Goal: Information Seeking & Learning: Learn about a topic

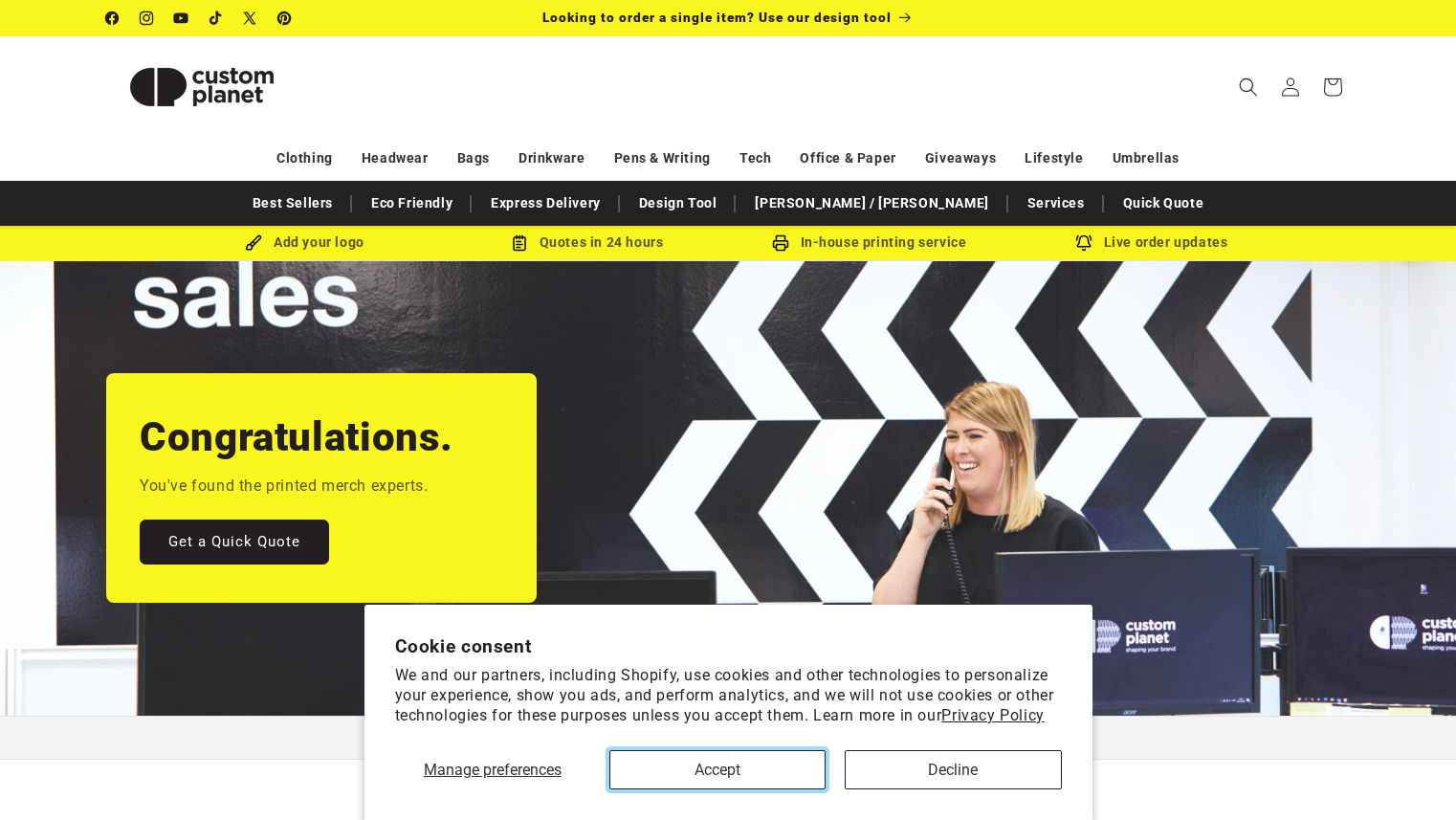
click at [771, 764] on button "Accept" at bounding box center [718, 770] width 217 height 39
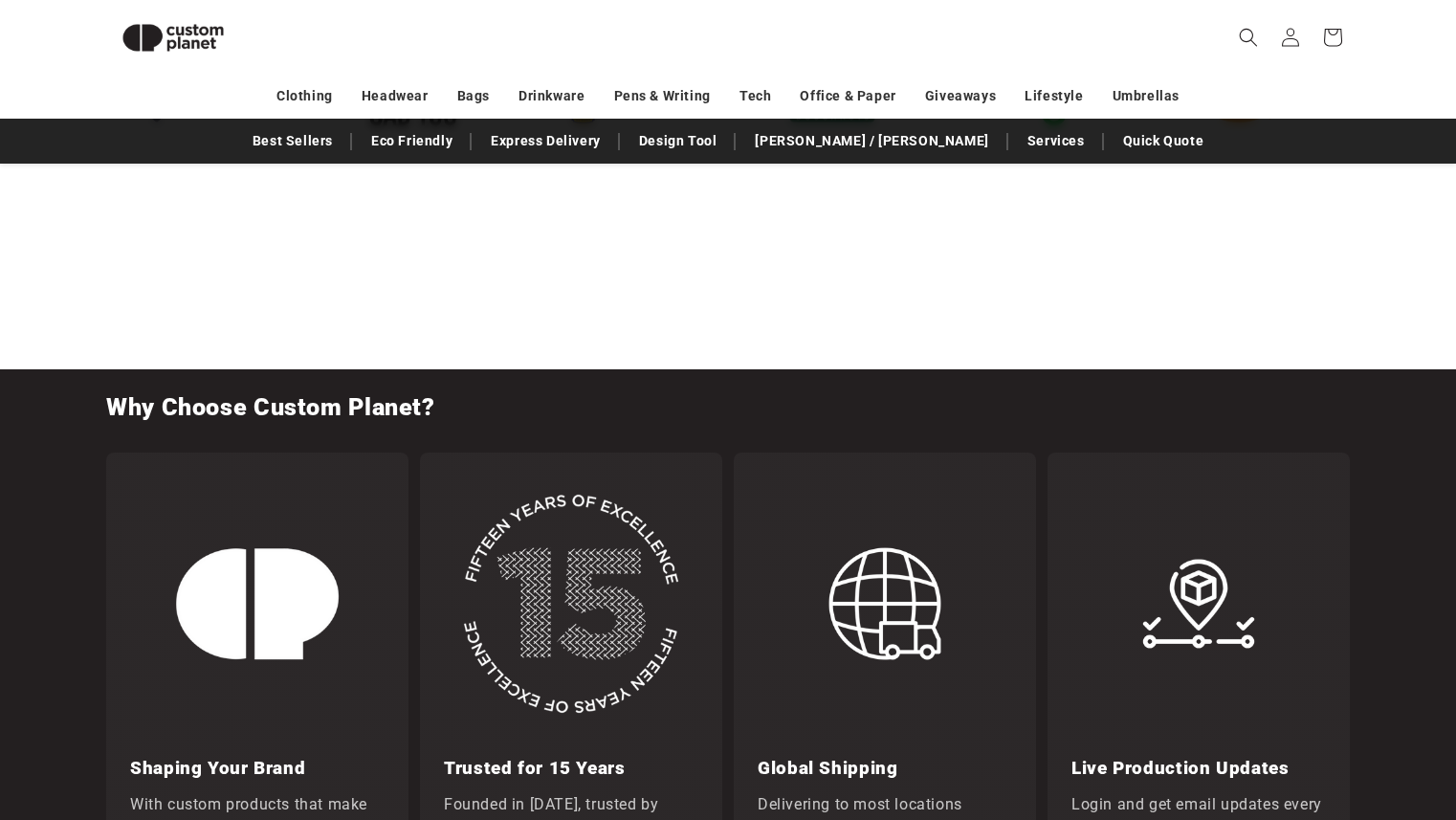
scroll to position [2050, 0]
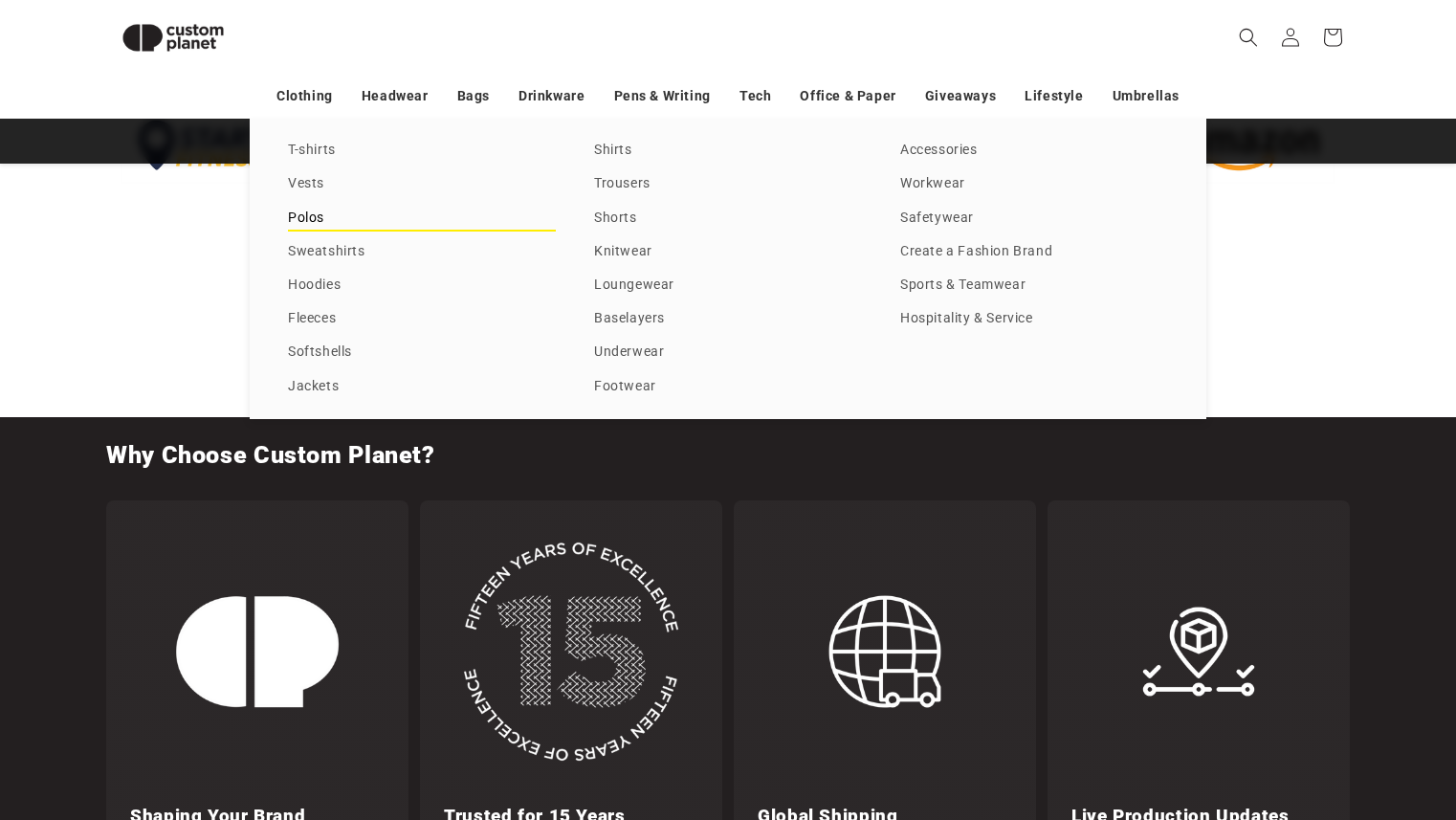
click at [303, 208] on link "Polos" at bounding box center [422, 219] width 268 height 26
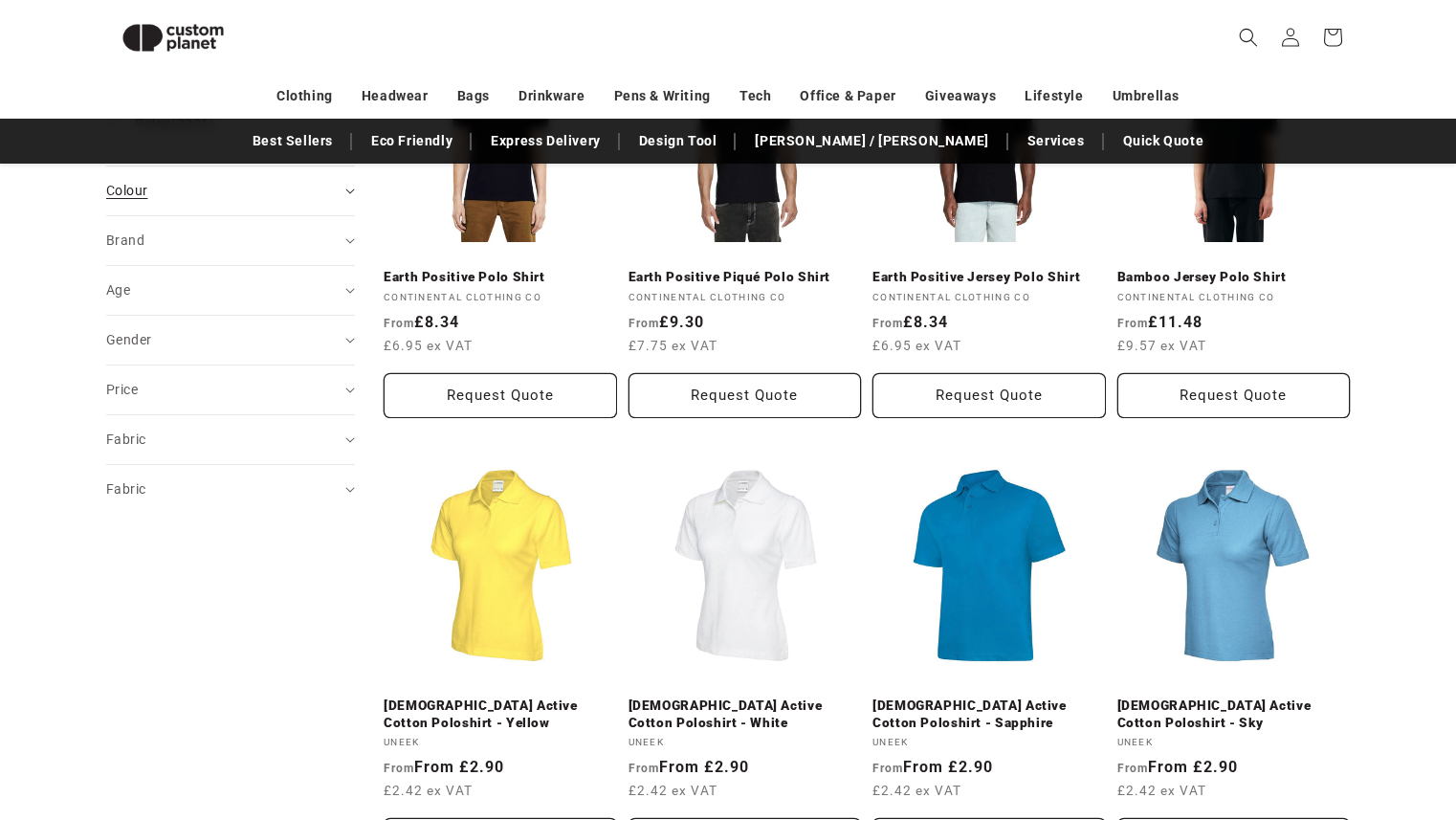
scroll to position [370, 0]
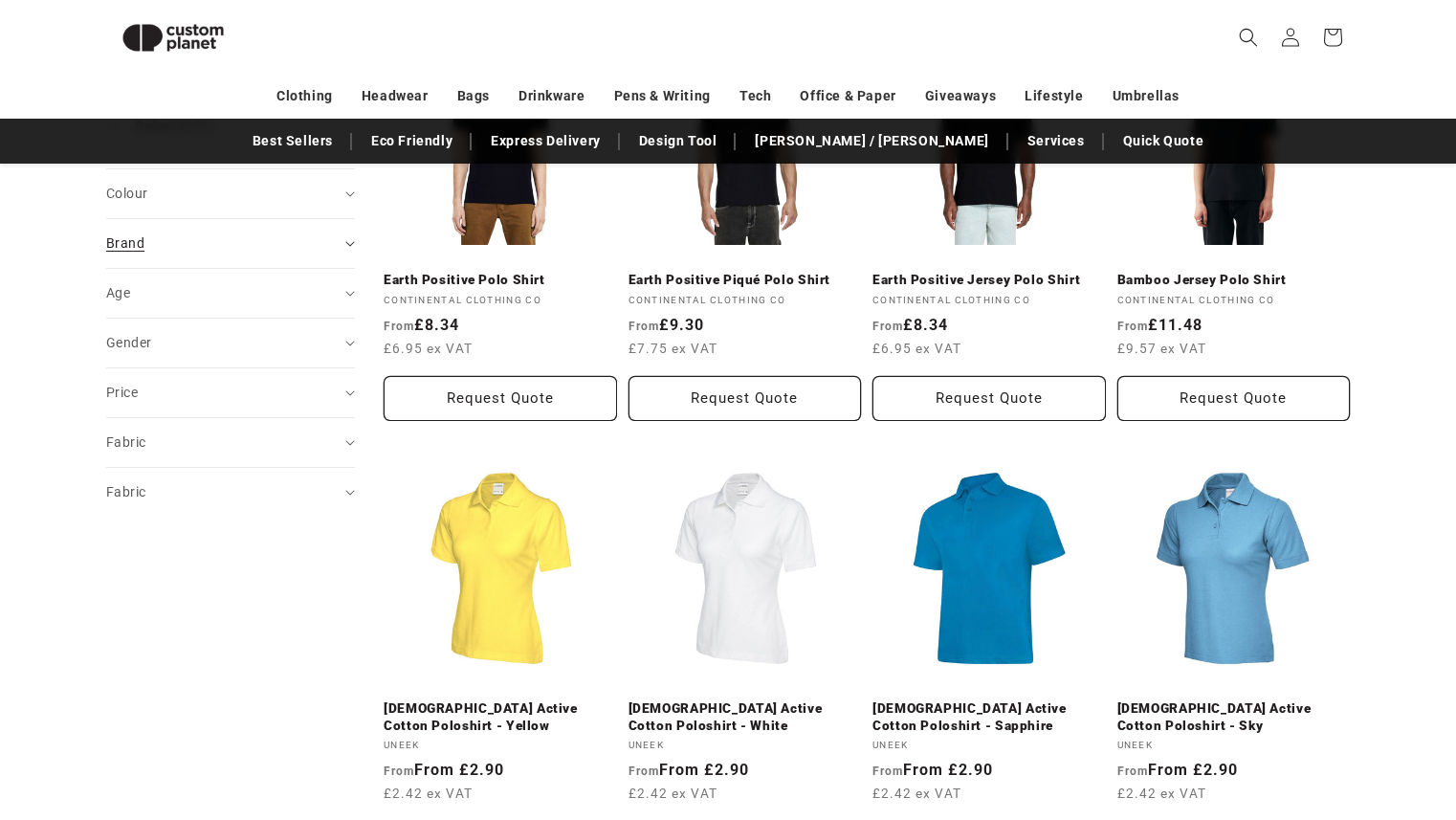
click at [287, 222] on summary "Brand (0)" at bounding box center [230, 244] width 249 height 49
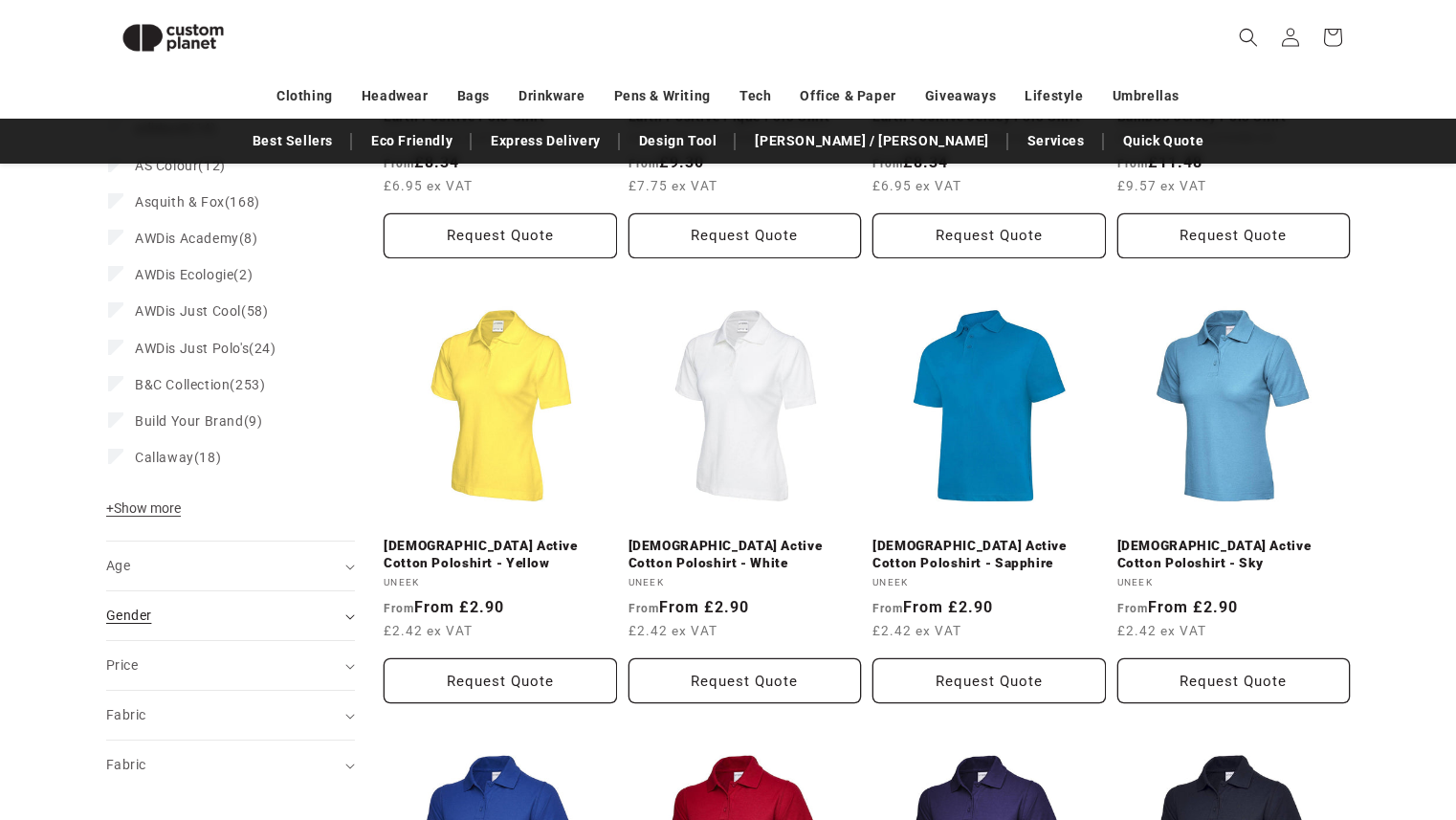
scroll to position [591, 0]
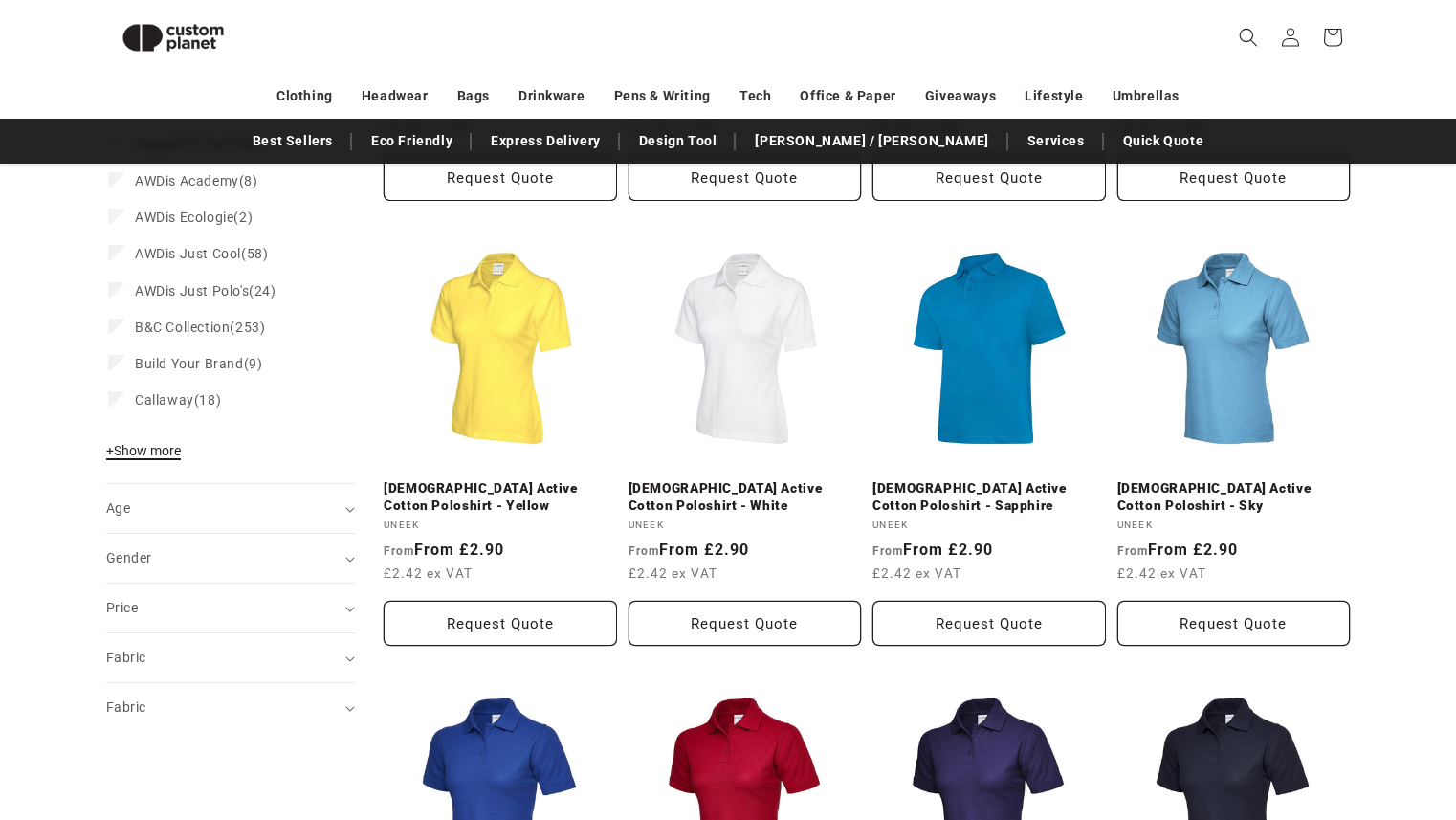
click at [135, 452] on span "+ Show more" at bounding box center [144, 451] width 75 height 16
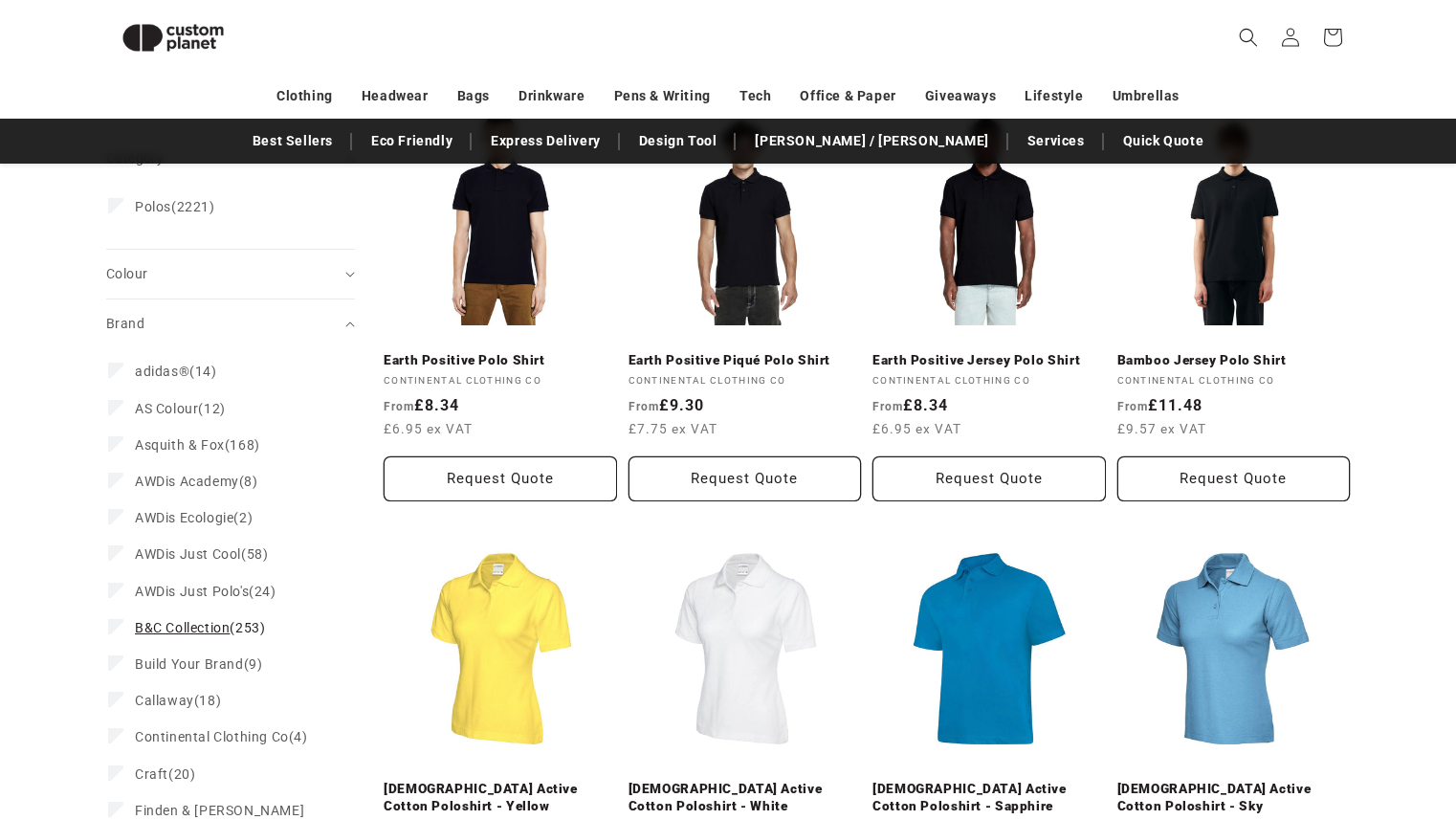
scroll to position [289, 0]
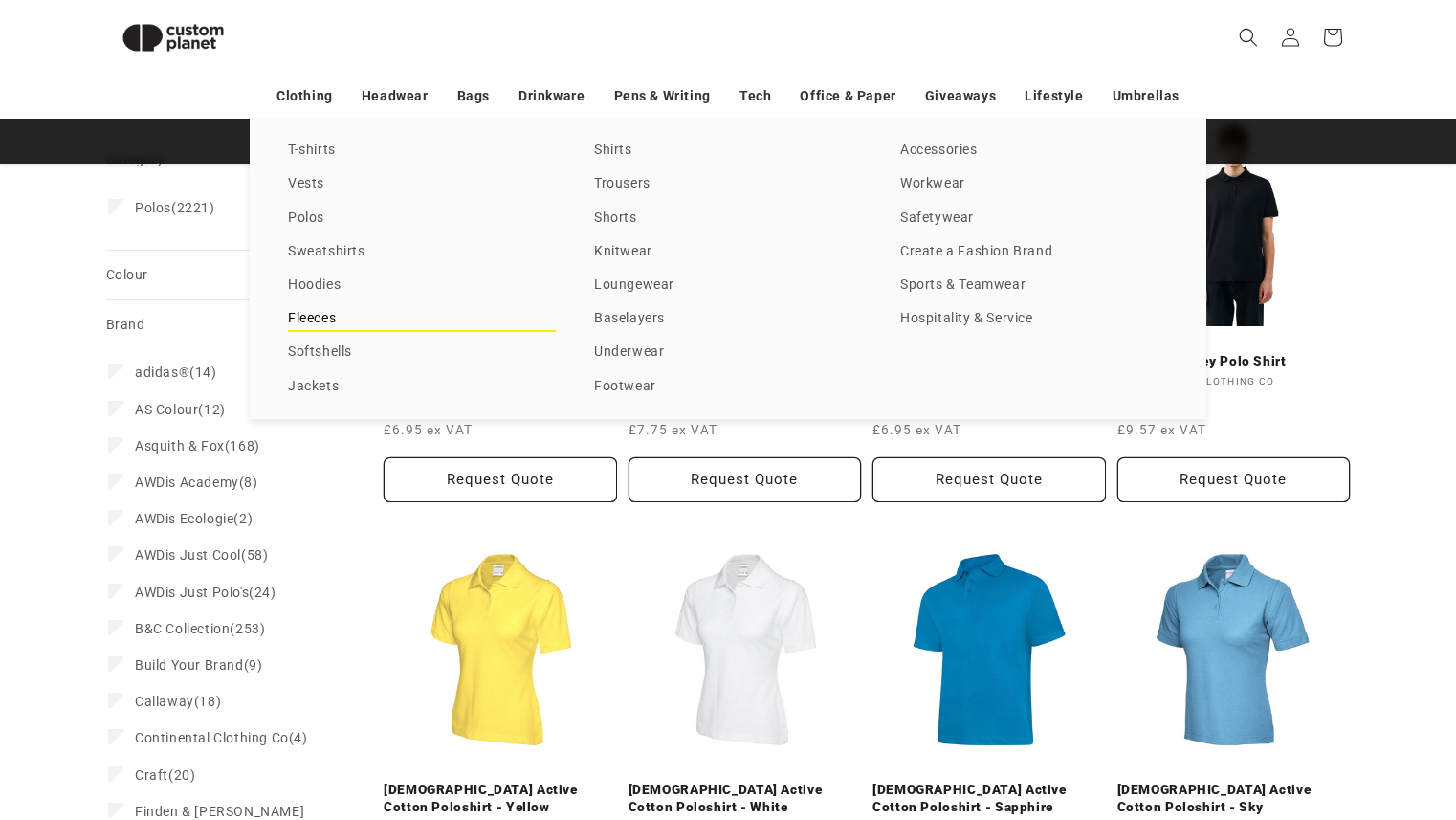
click at [321, 320] on link "Fleeces" at bounding box center [422, 319] width 268 height 26
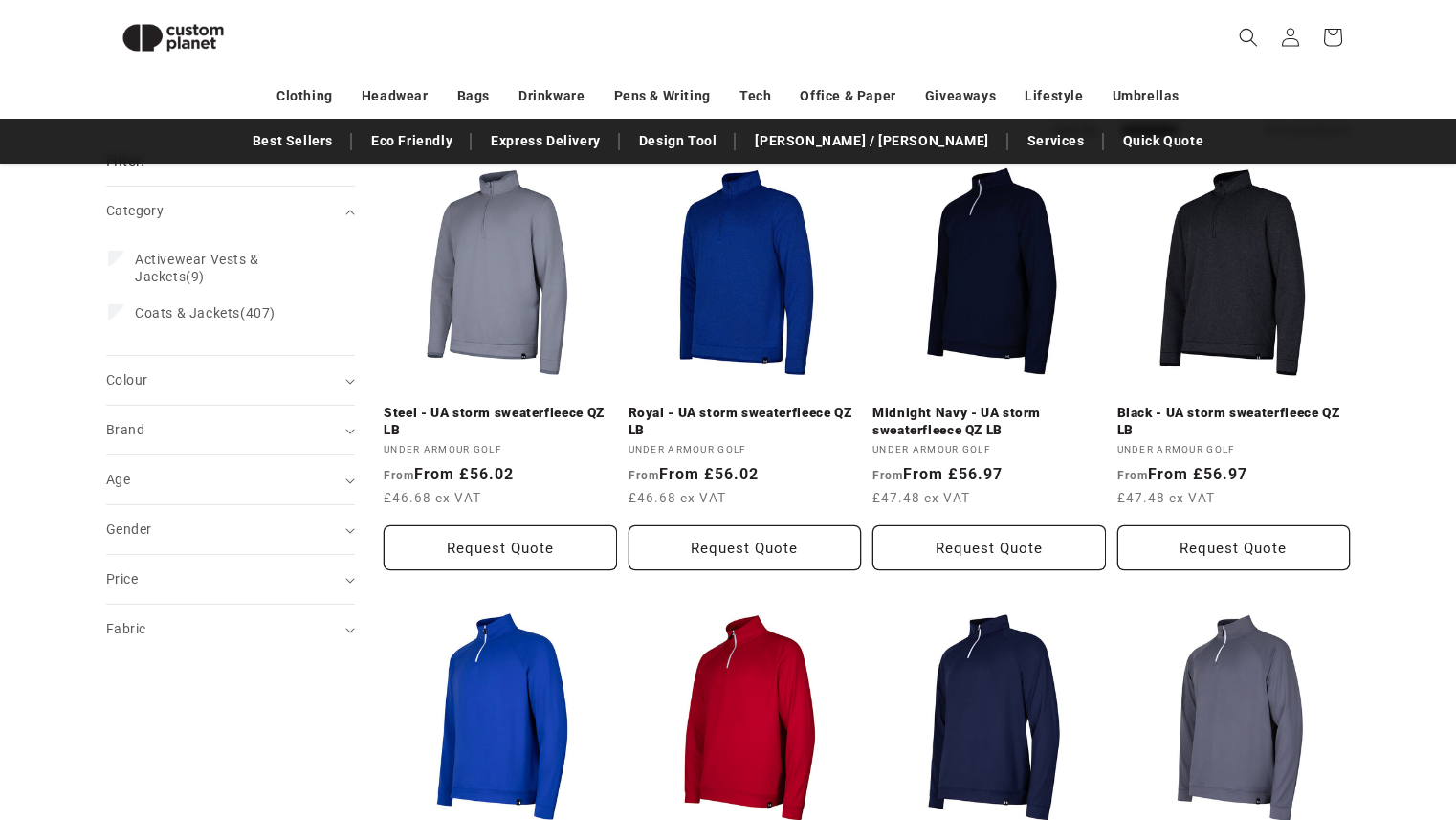
scroll to position [221, 0]
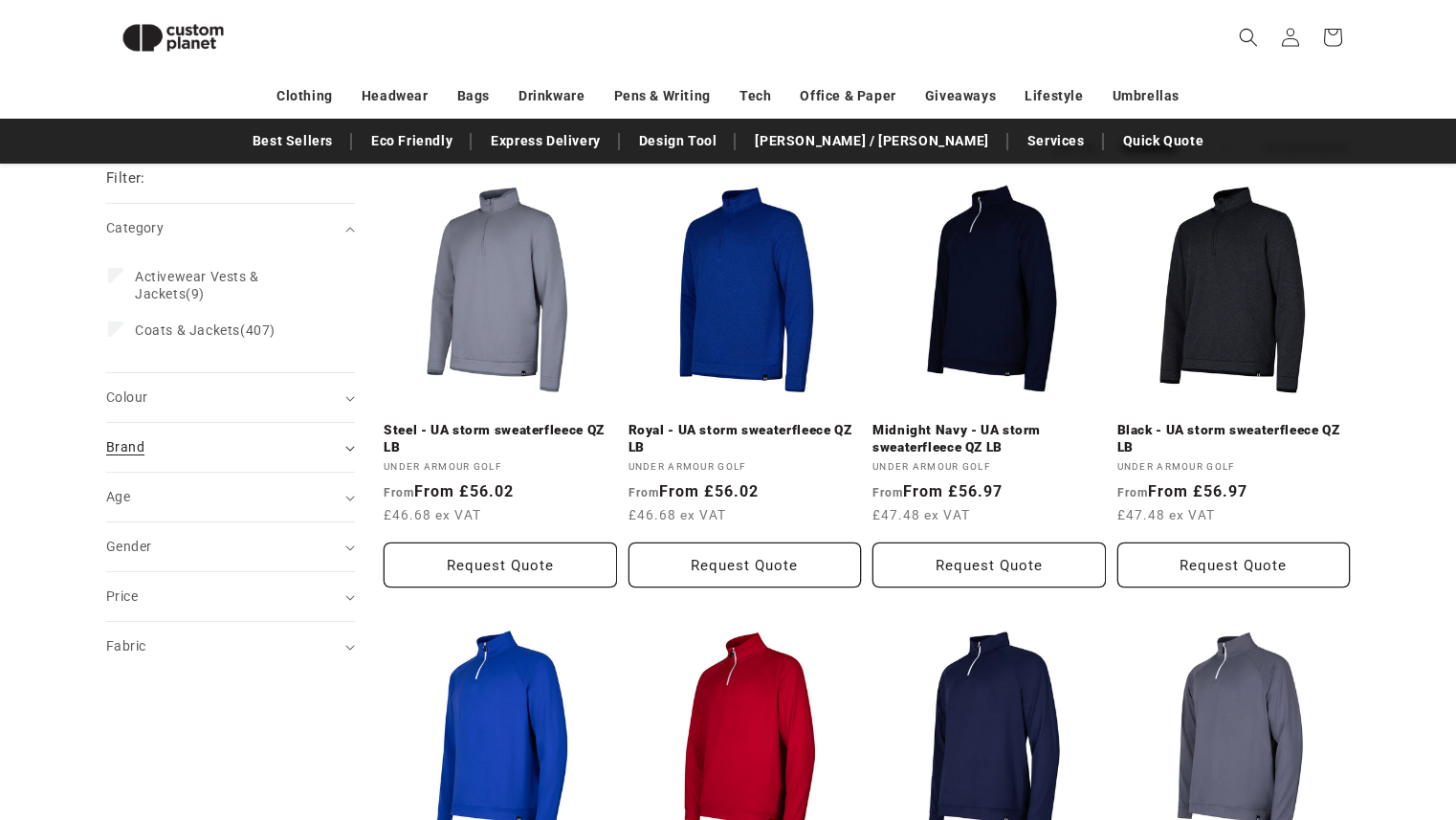
click at [204, 448] on div "Brand (0)" at bounding box center [222, 447] width 232 height 20
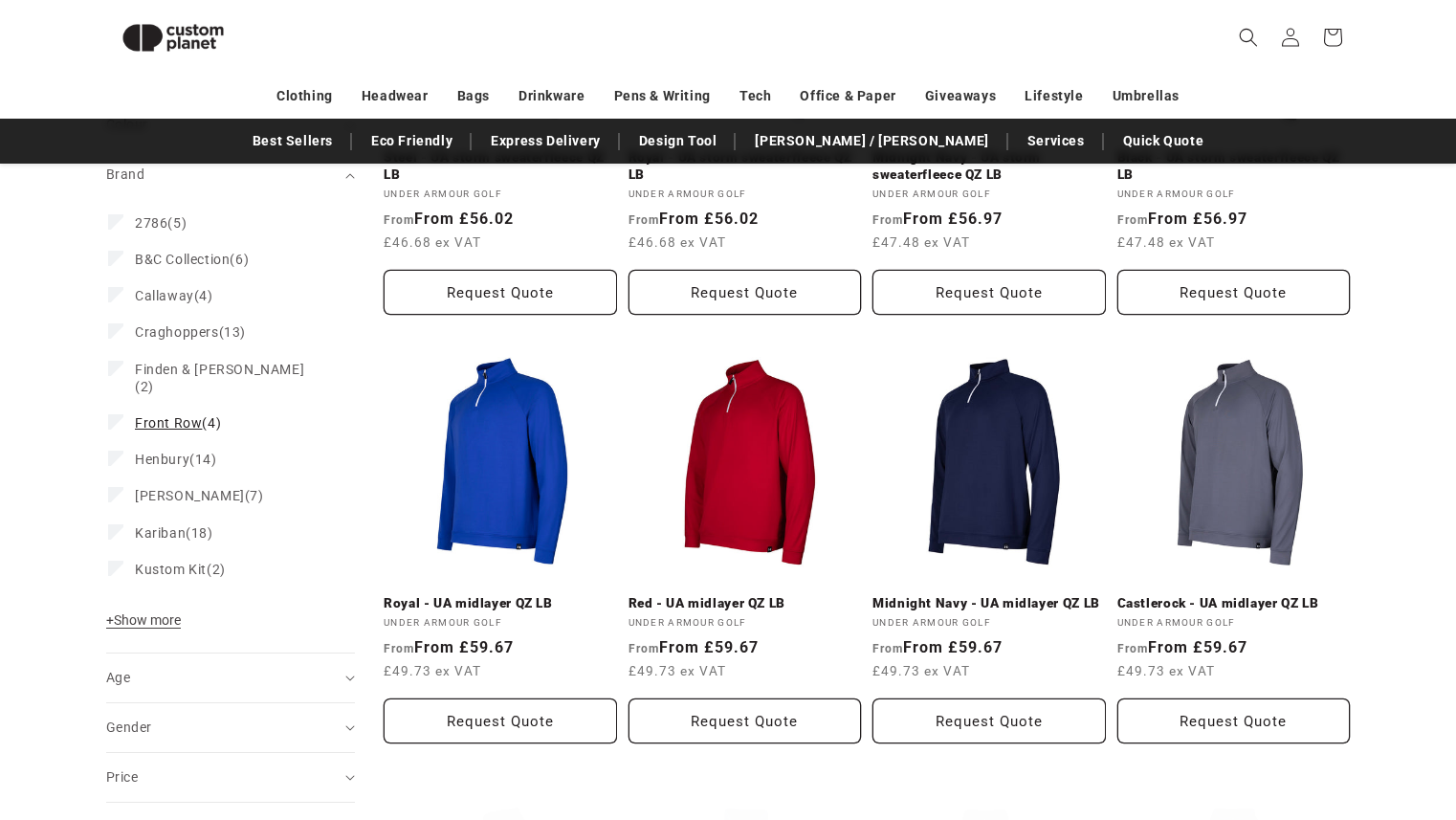
scroll to position [508, 0]
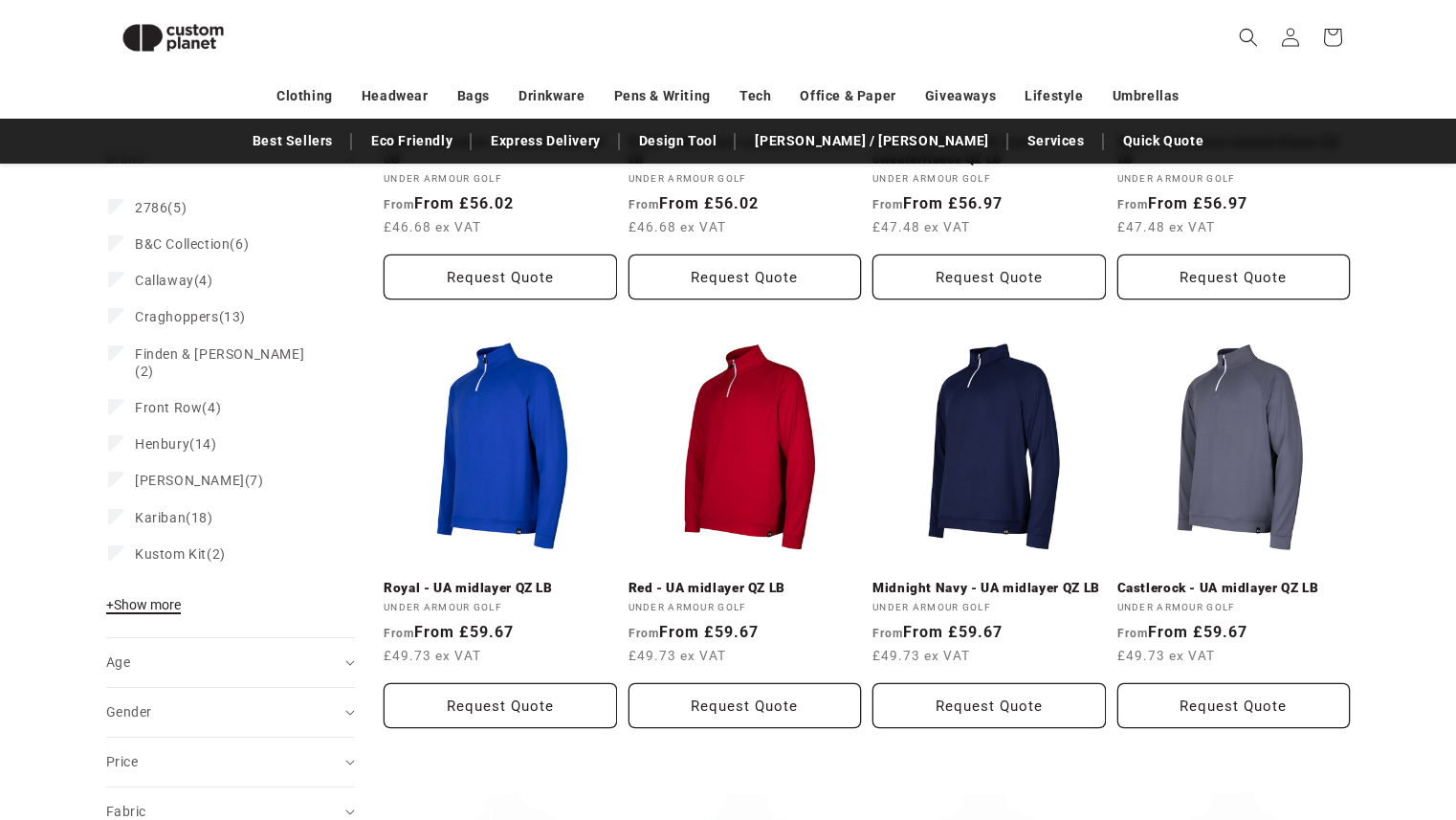
click at [160, 598] on span "+ Show more" at bounding box center [144, 605] width 75 height 16
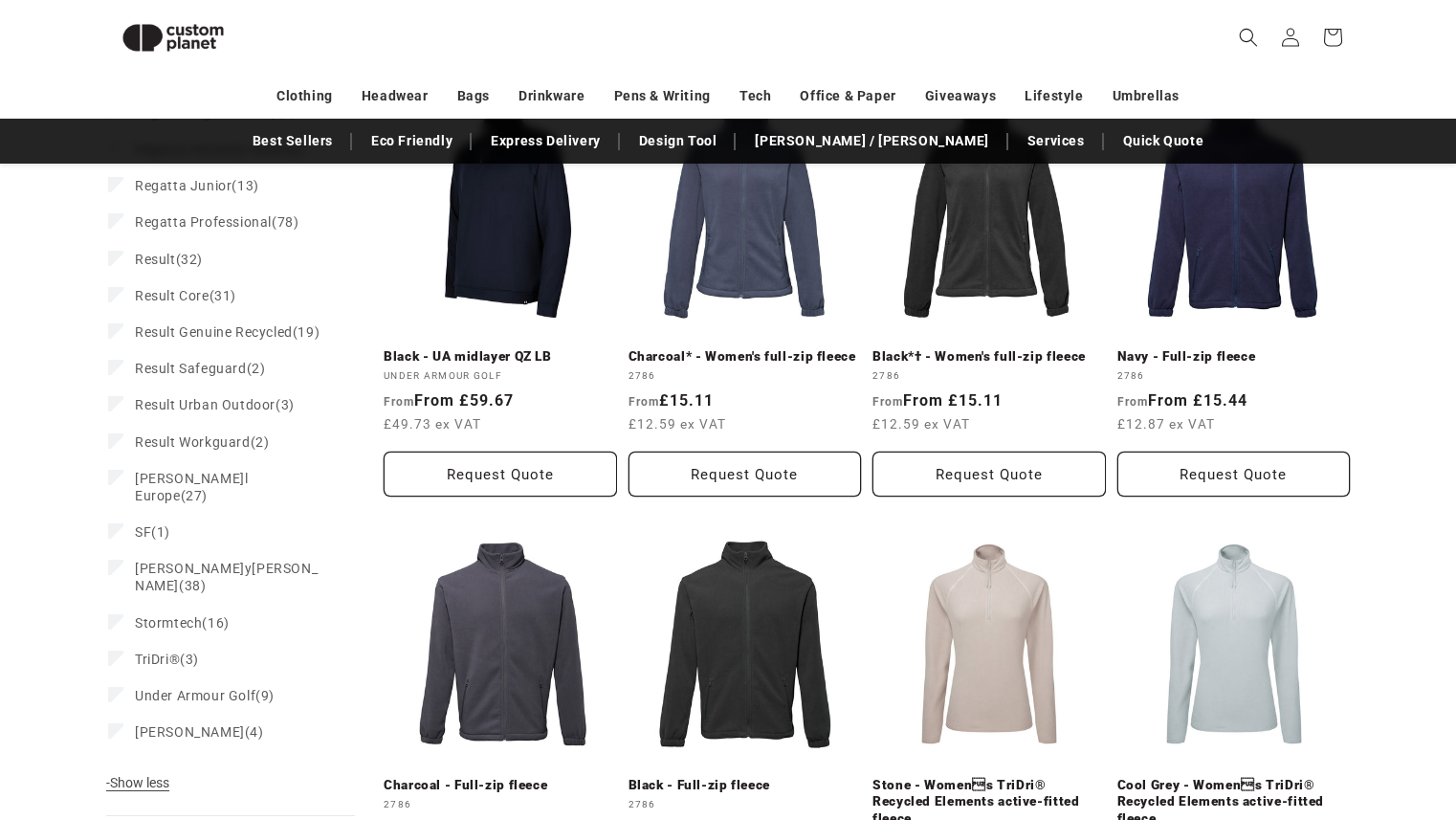
scroll to position [1169, 0]
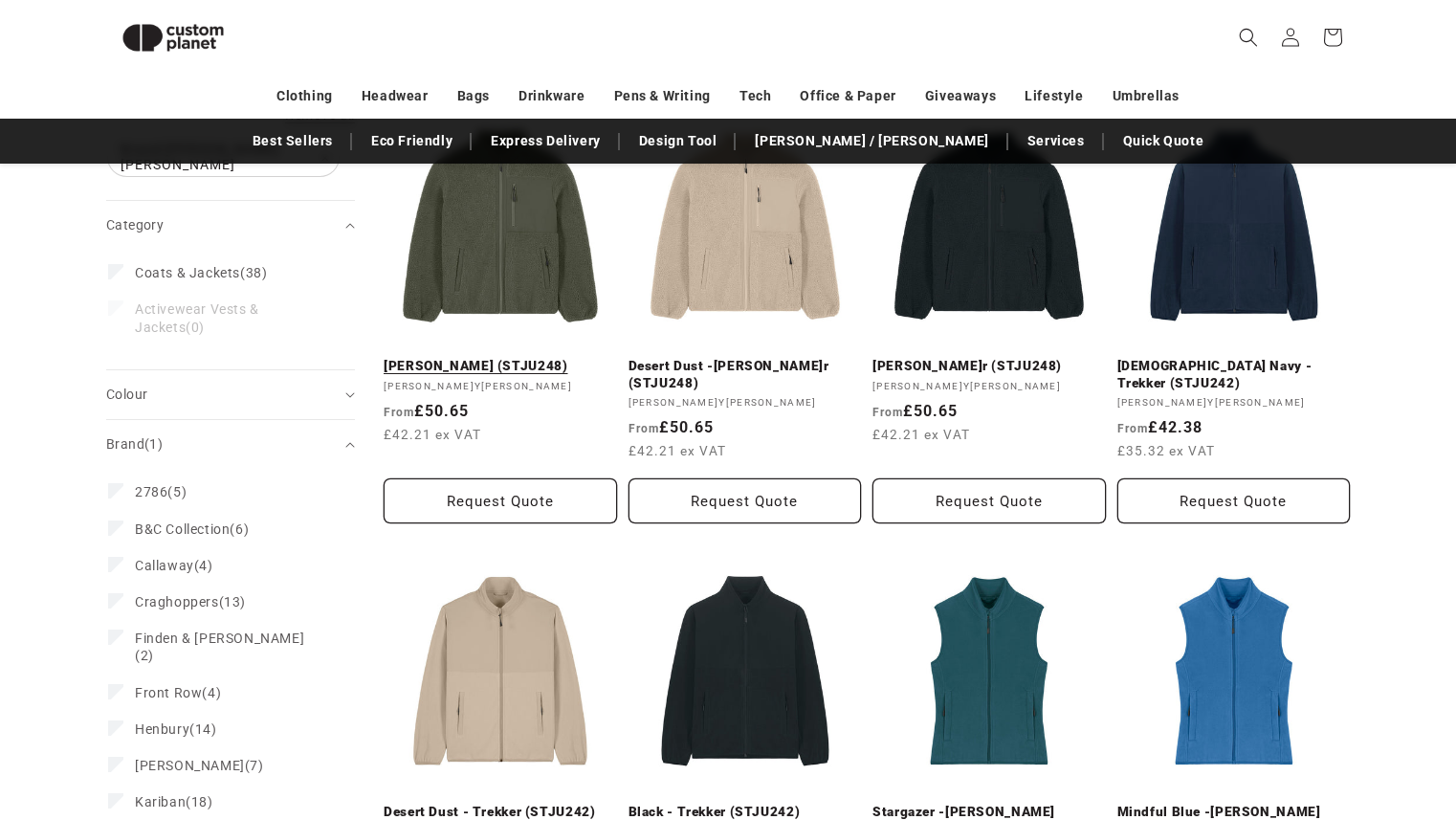
scroll to position [77, 0]
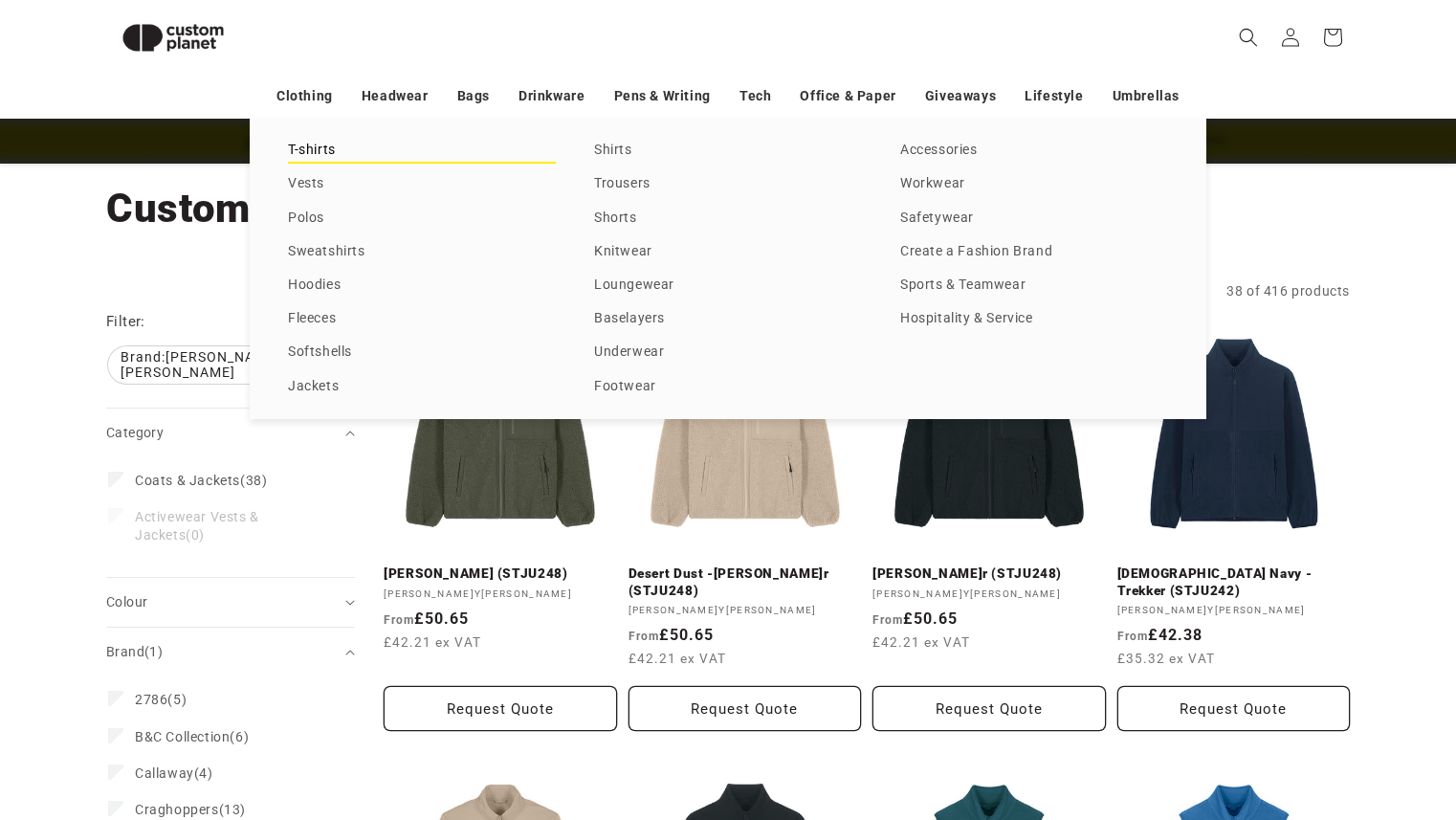
click at [322, 150] on link "T-shirts" at bounding box center [422, 151] width 268 height 26
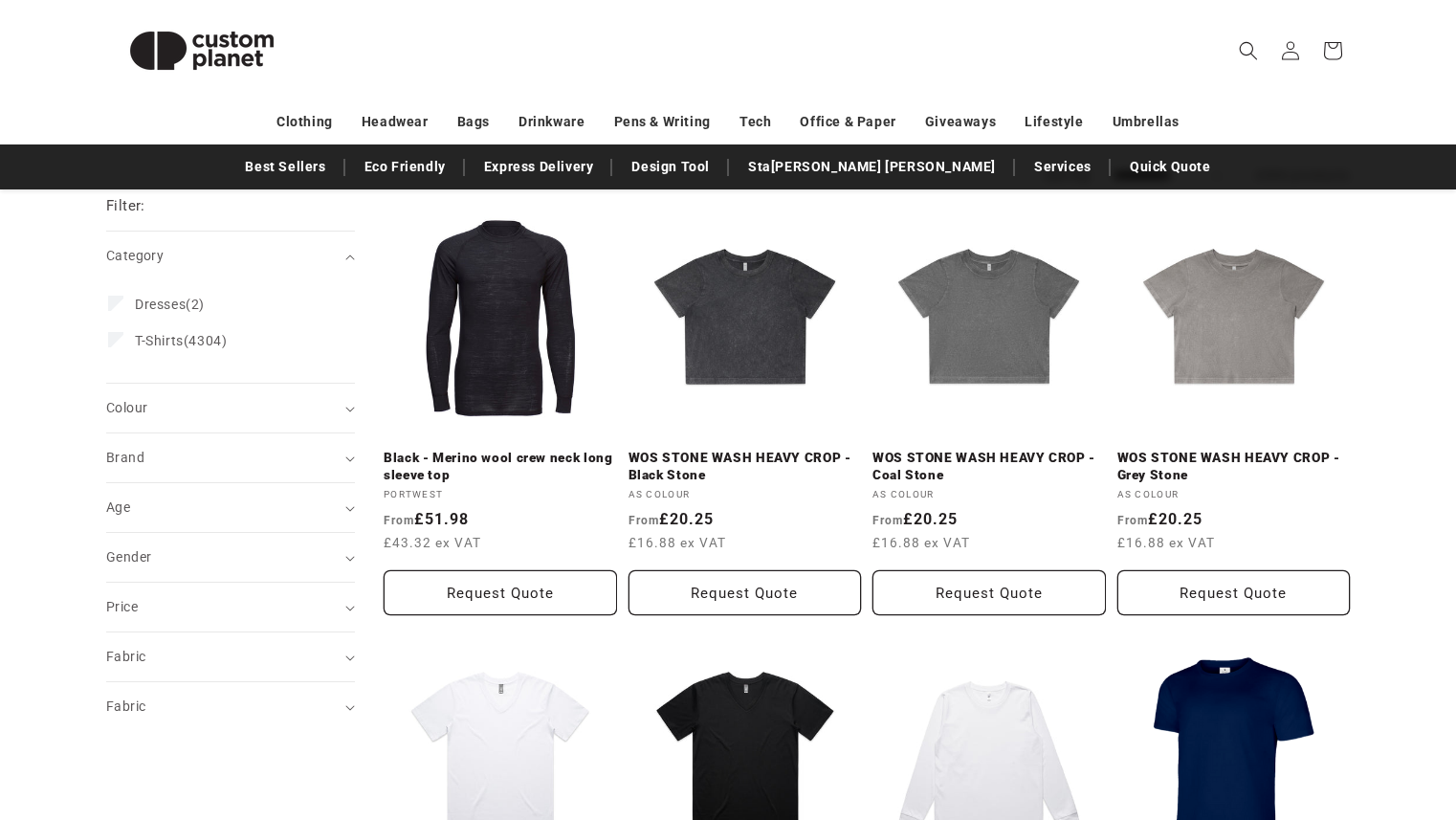
scroll to position [222, 0]
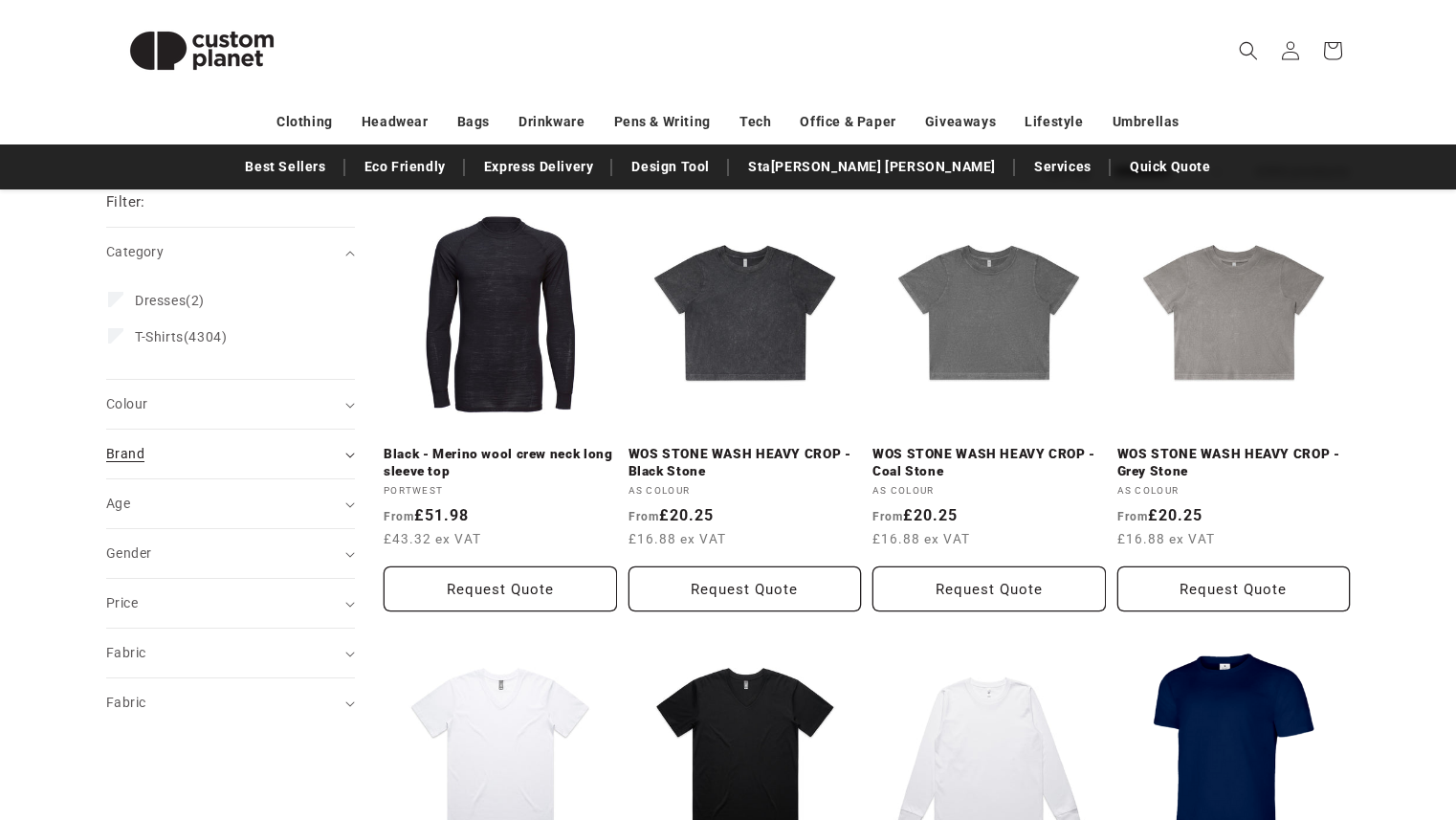
click at [354, 450] on summary "Brand (0)" at bounding box center [230, 454] width 249 height 49
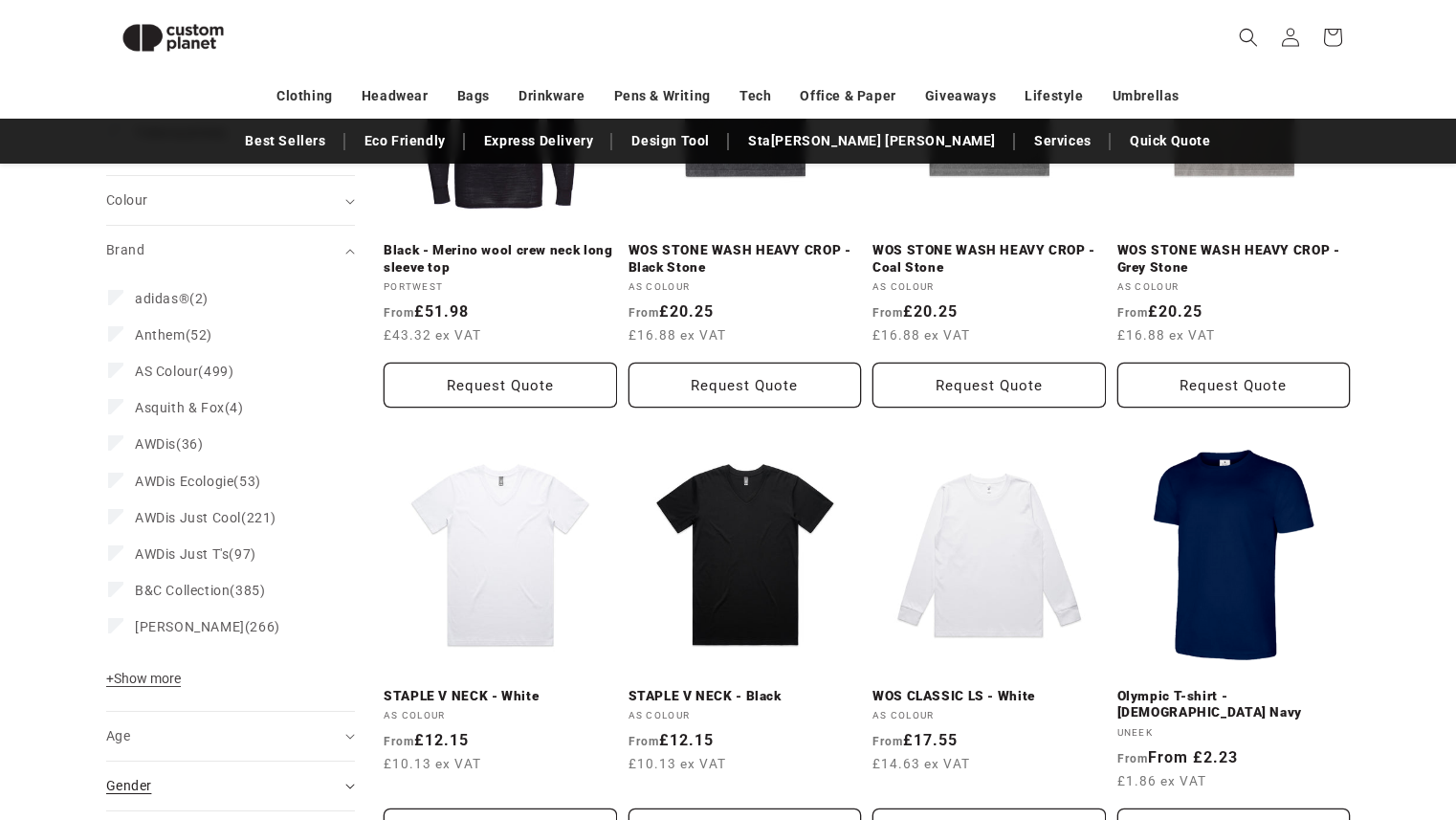
scroll to position [380, 0]
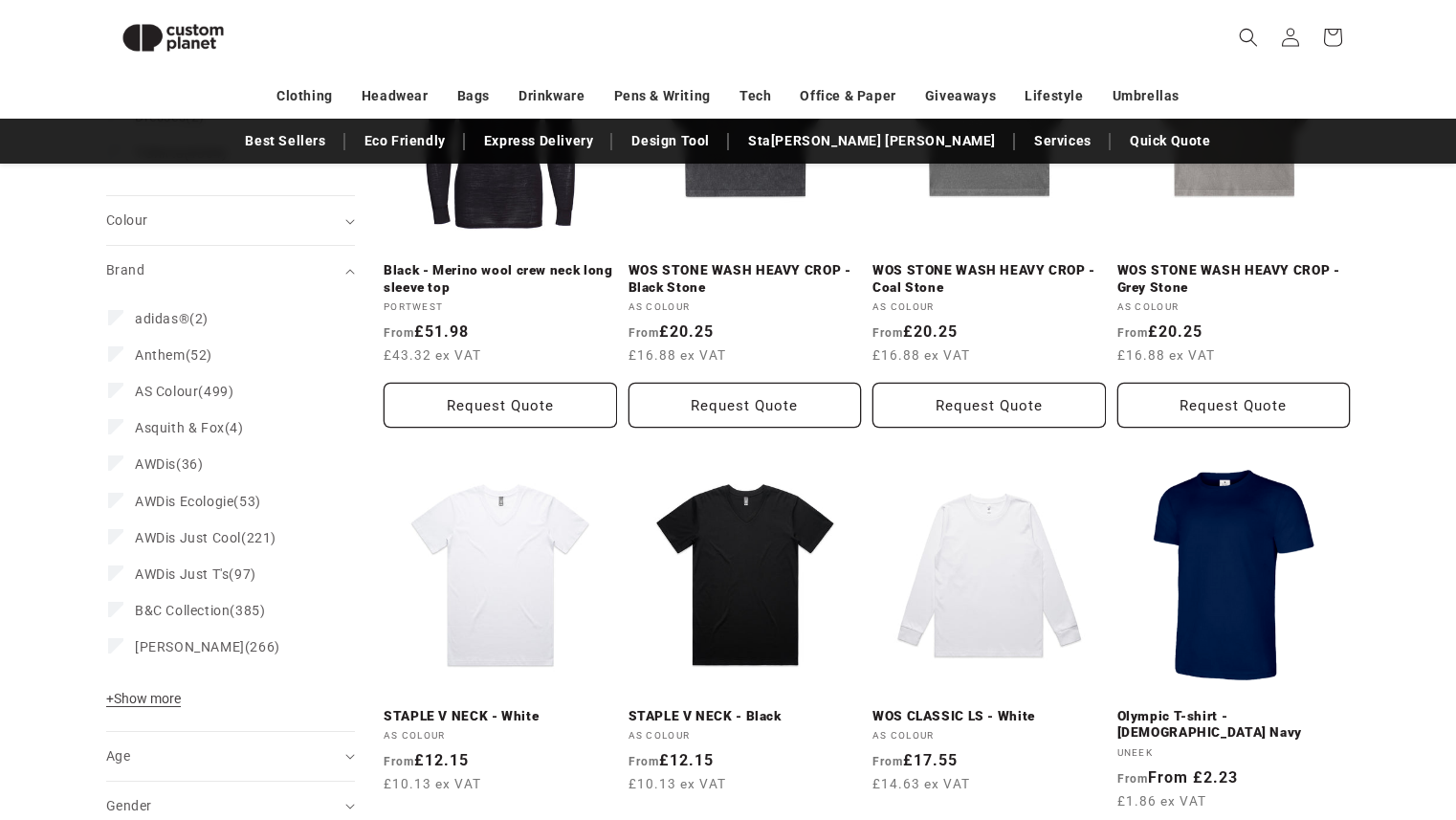
drag, startPoint x: 138, startPoint y: 699, endPoint x: 143, endPoint y: 688, distance: 12.1
click at [138, 699] on span "+ Show more" at bounding box center [144, 699] width 75 height 16
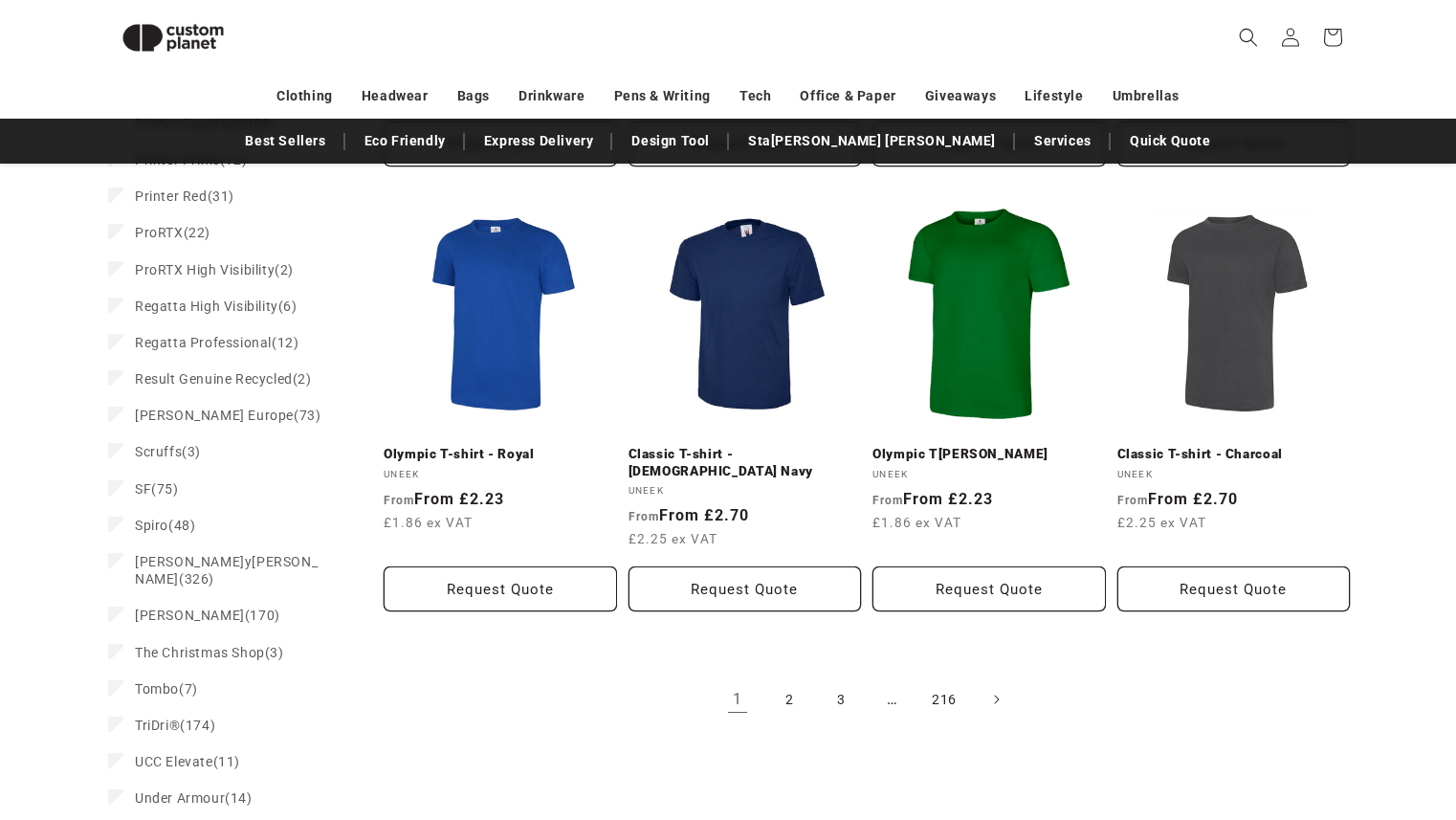
scroll to position [1970, 0]
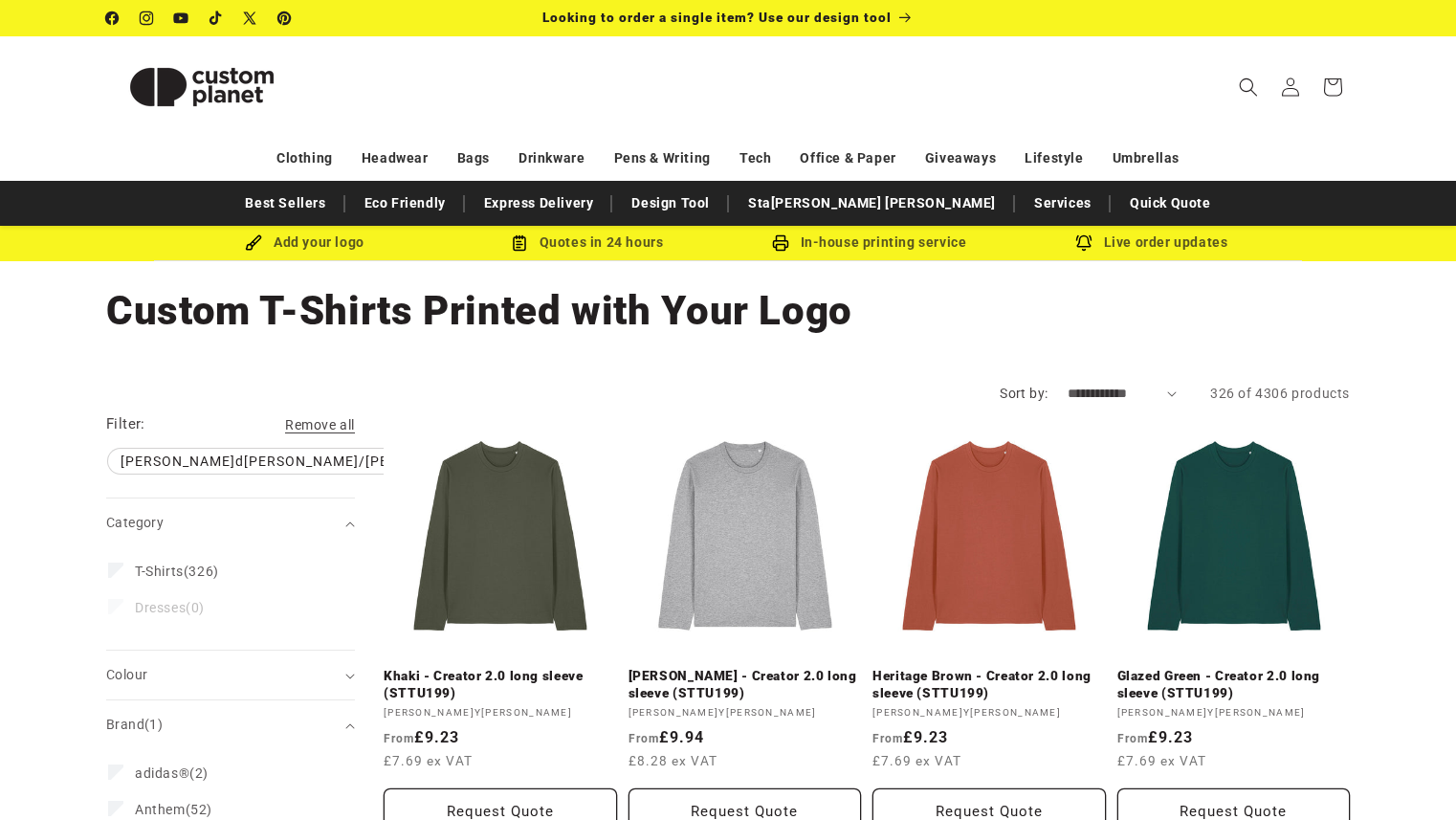
click at [214, 90] on img at bounding box center [202, 87] width 191 height 86
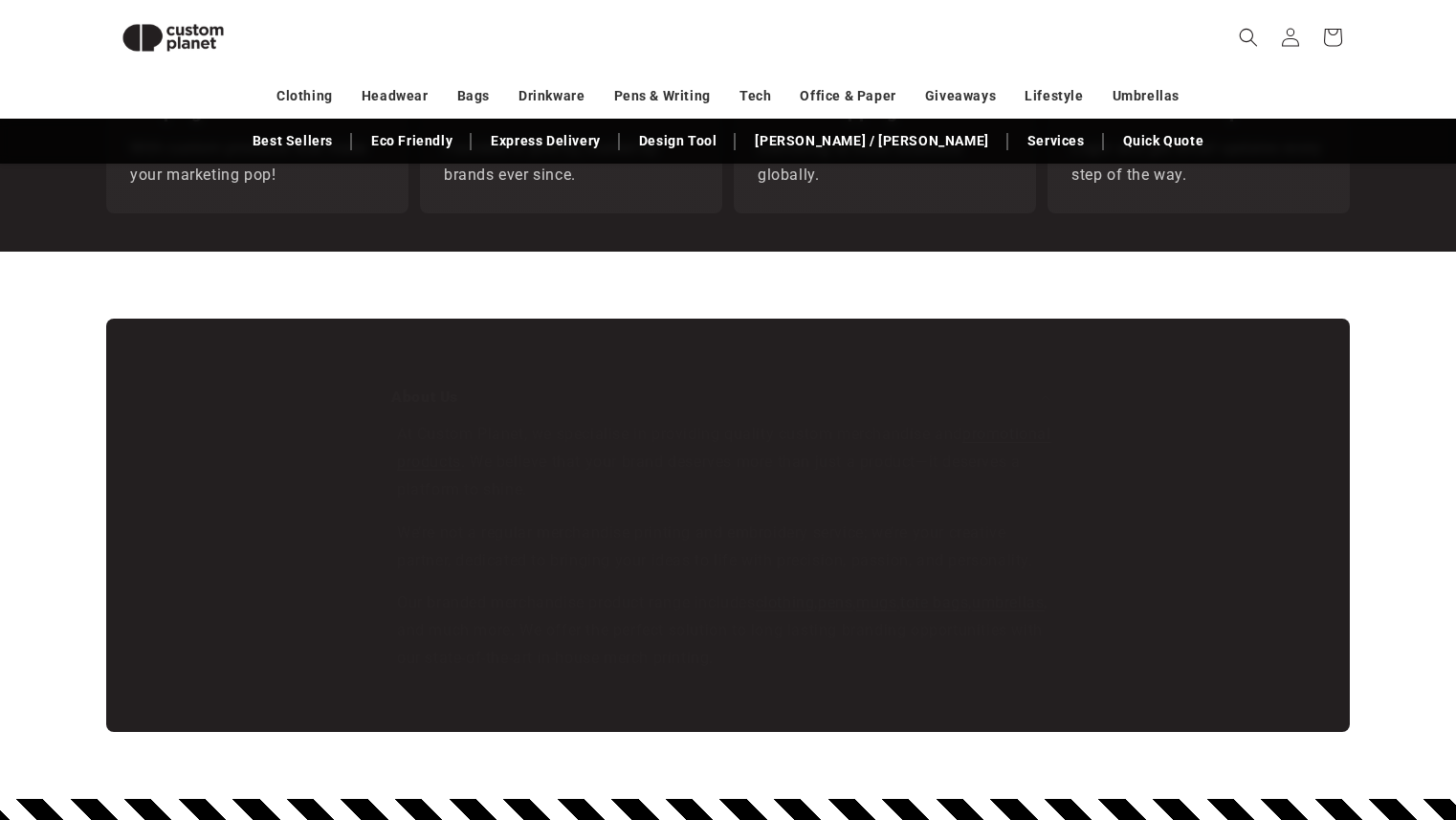
scroll to position [3339, 0]
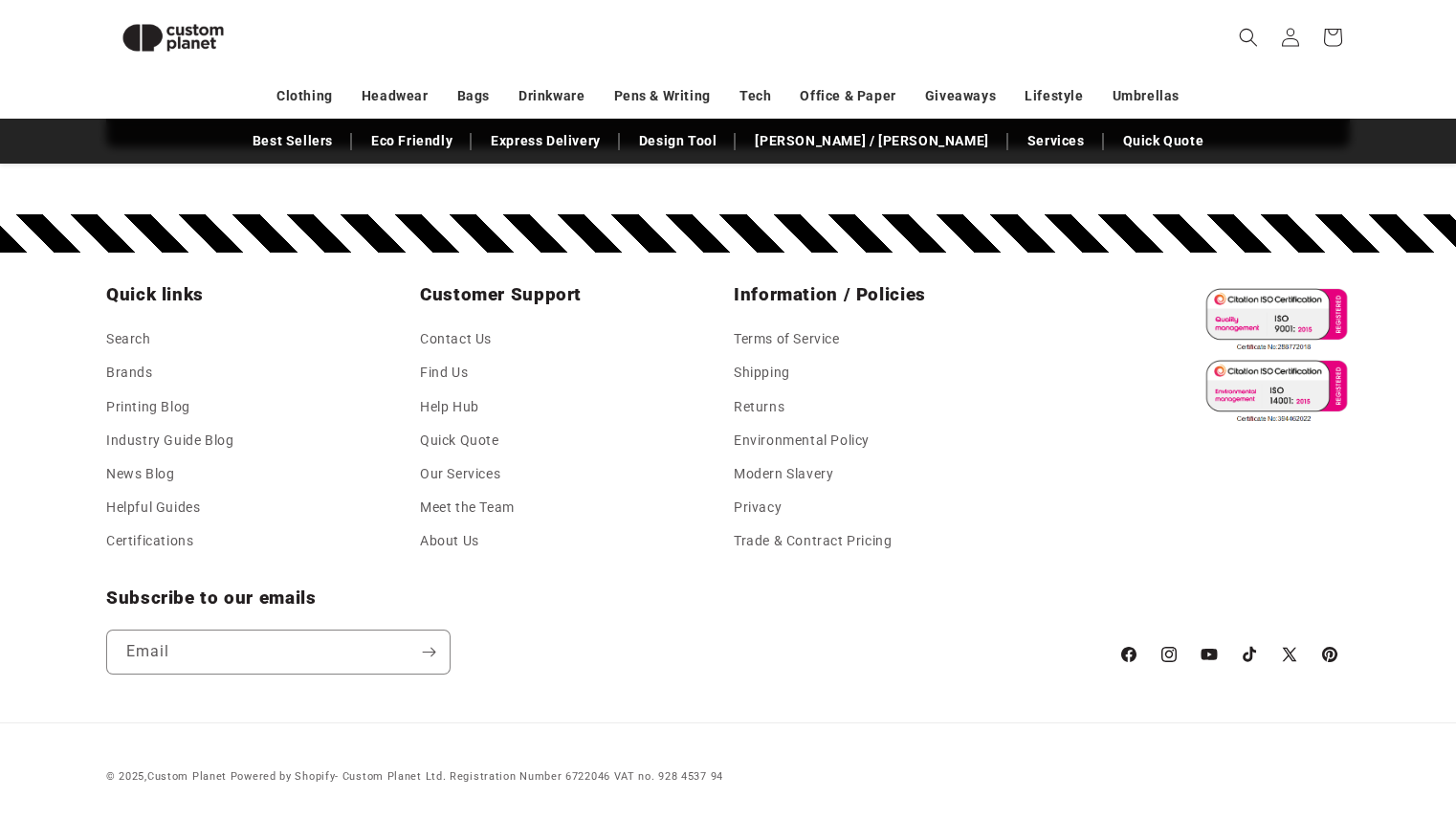
drag, startPoint x: 395, startPoint y: 771, endPoint x: 368, endPoint y: 776, distance: 27.5
click at [393, 772] on small "Powered by Shopify - Custom Planet Ltd. Registration Number 6722046 VAT no. 928…" at bounding box center [476, 777] width 493 height 13
drag, startPoint x: 348, startPoint y: 778, endPoint x: 409, endPoint y: 776, distance: 61.0
click at [423, 776] on small "Powered by Shopify - Custom Planet Ltd. Registration Number 6722046 VAT no. 928…" at bounding box center [476, 777] width 493 height 13
copy small "Custom Planet"
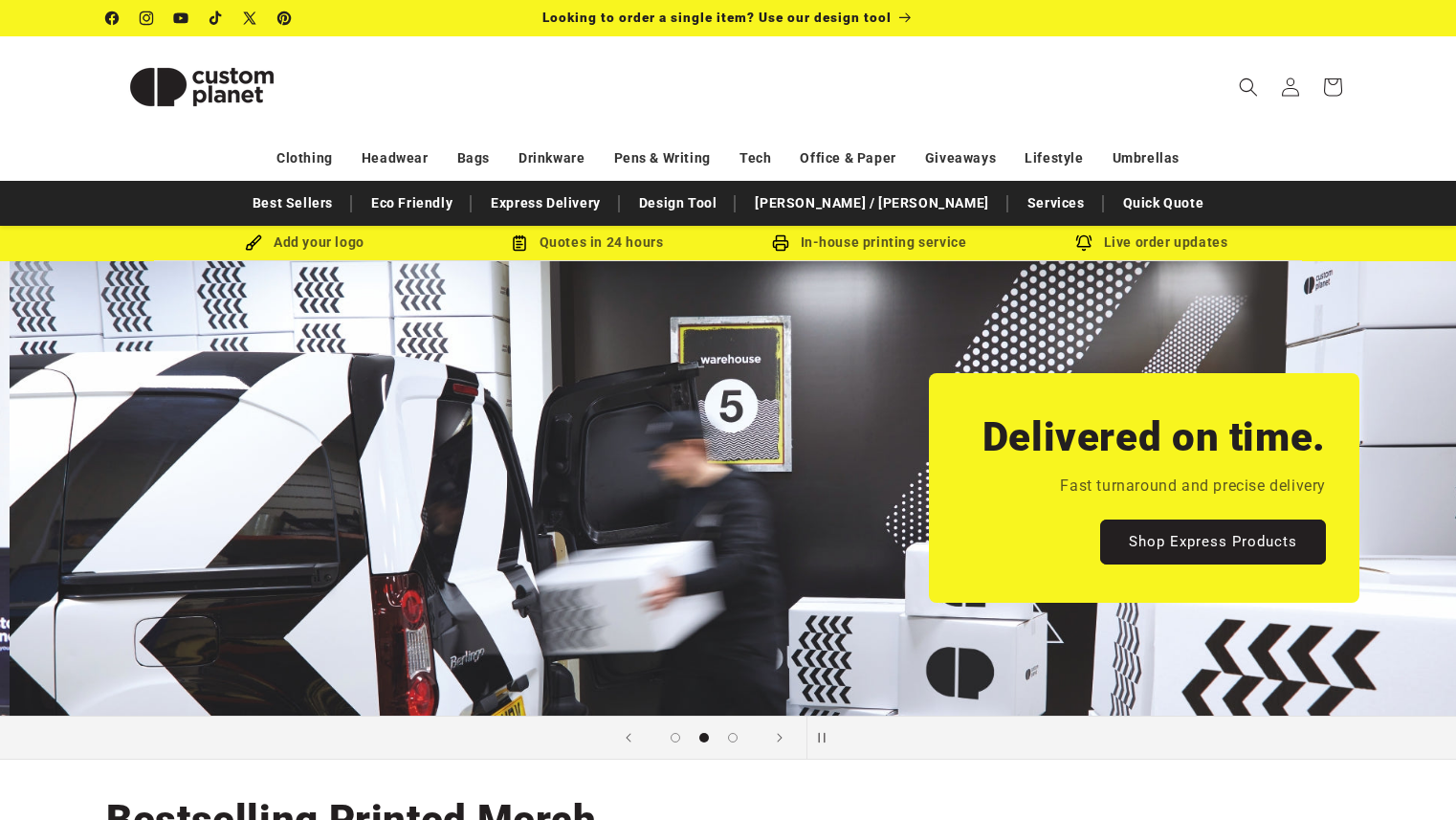
scroll to position [0, 1456]
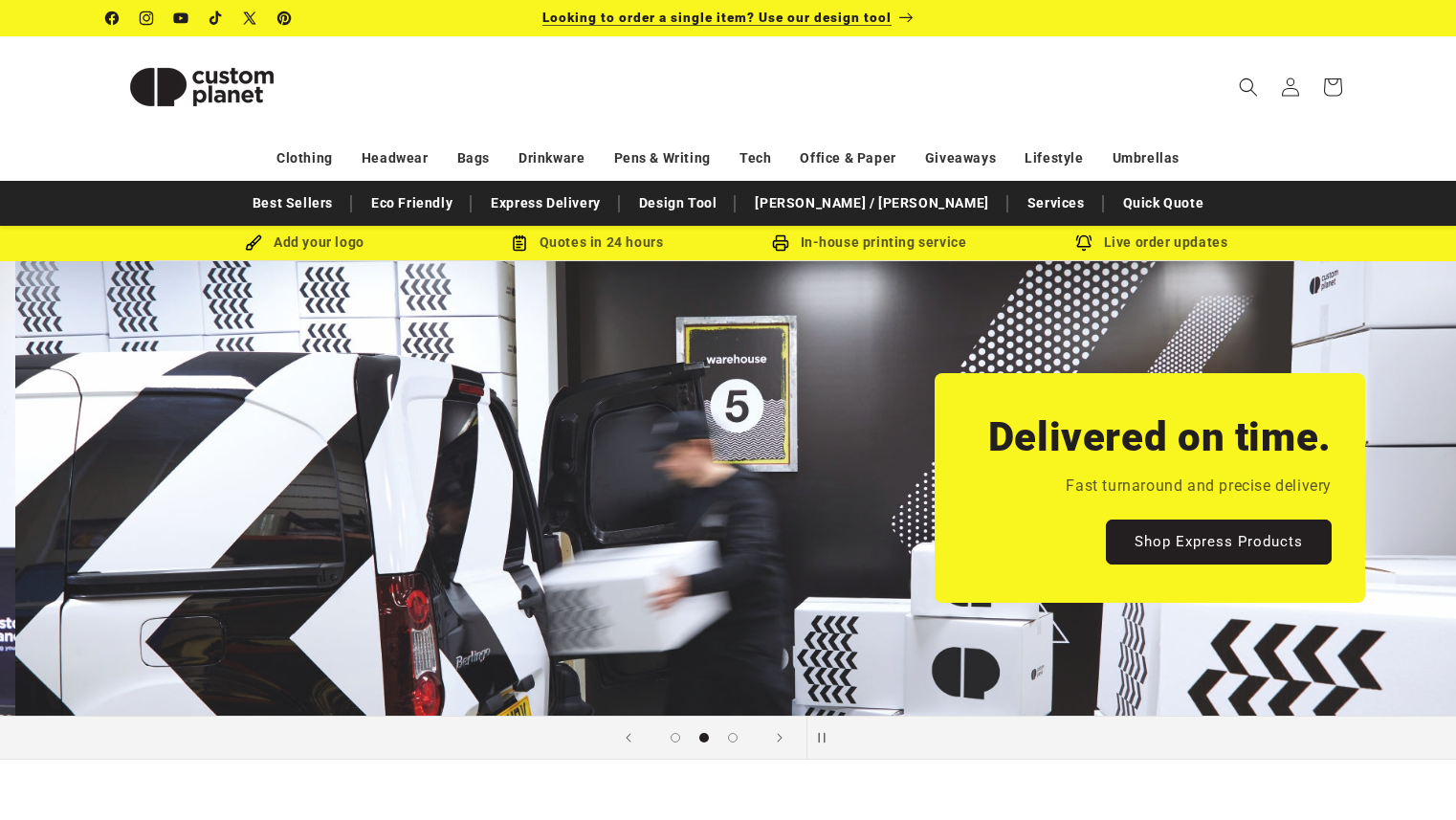
scroll to position [0, 1455]
